Goal: Check status: Check status

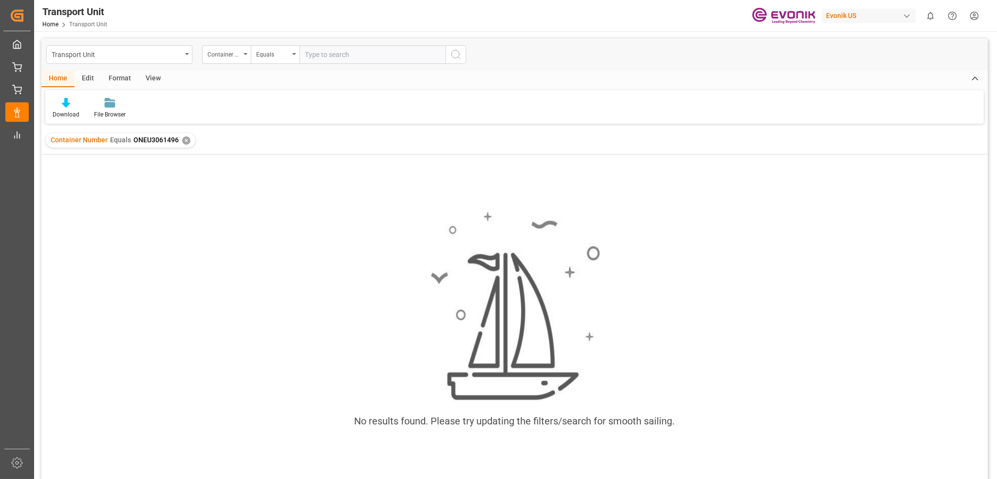
scroll to position [0, 3097]
click at [183, 143] on div "✕" at bounding box center [186, 140] width 8 height 8
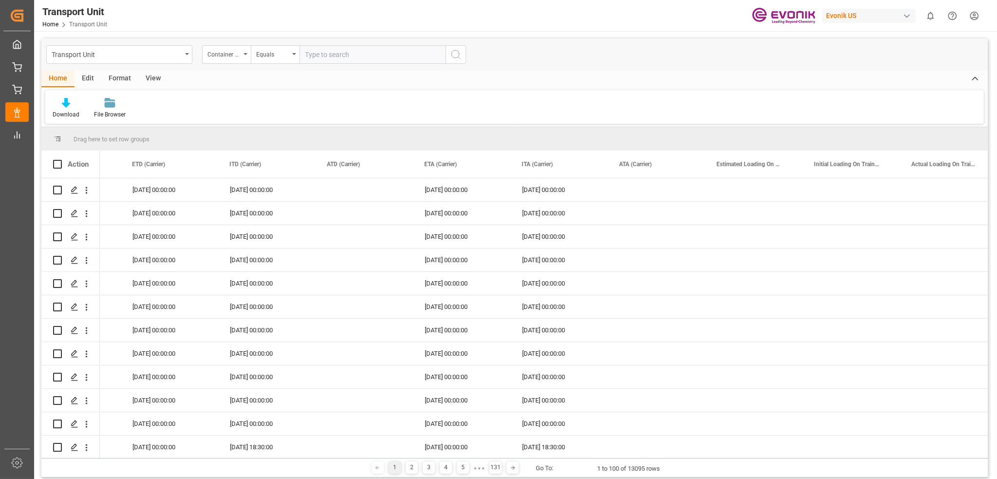
click at [339, 56] on input "text" at bounding box center [373, 54] width 146 height 19
paste input "HASU1332048"
type input "HASU1332048"
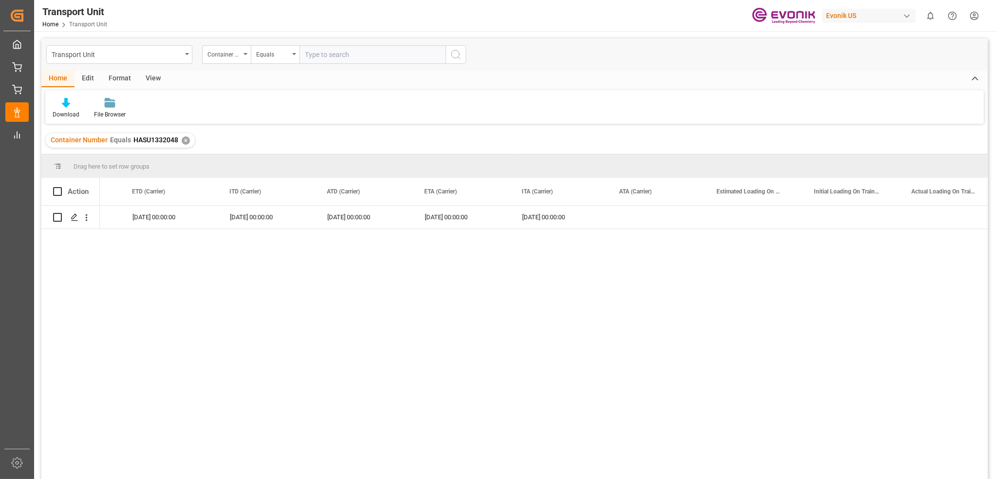
click at [339, 56] on input "text" at bounding box center [373, 54] width 146 height 19
click at [187, 138] on div "✕" at bounding box center [186, 140] width 8 height 8
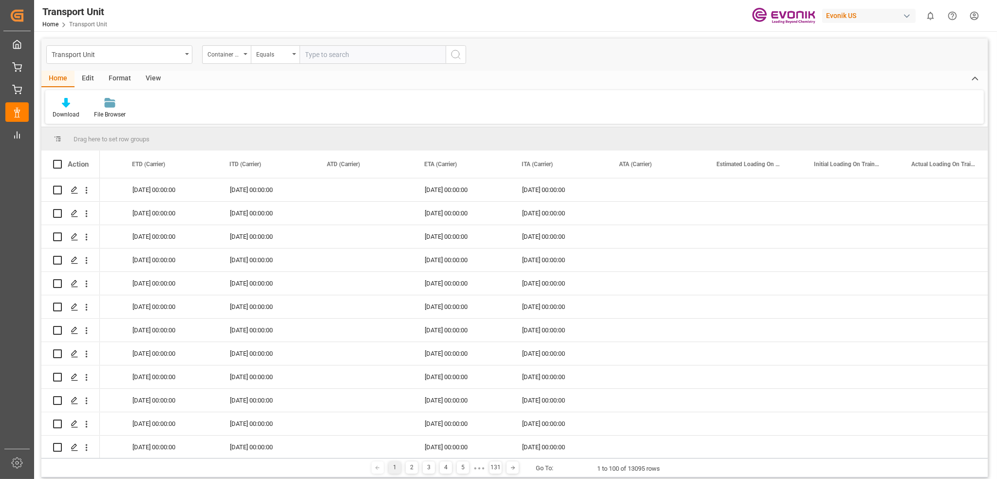
click at [335, 57] on input "text" at bounding box center [373, 54] width 146 height 19
paste input "MRKU7166189"
type input "MRKU7166189"
